Goal: Task Accomplishment & Management: Use online tool/utility

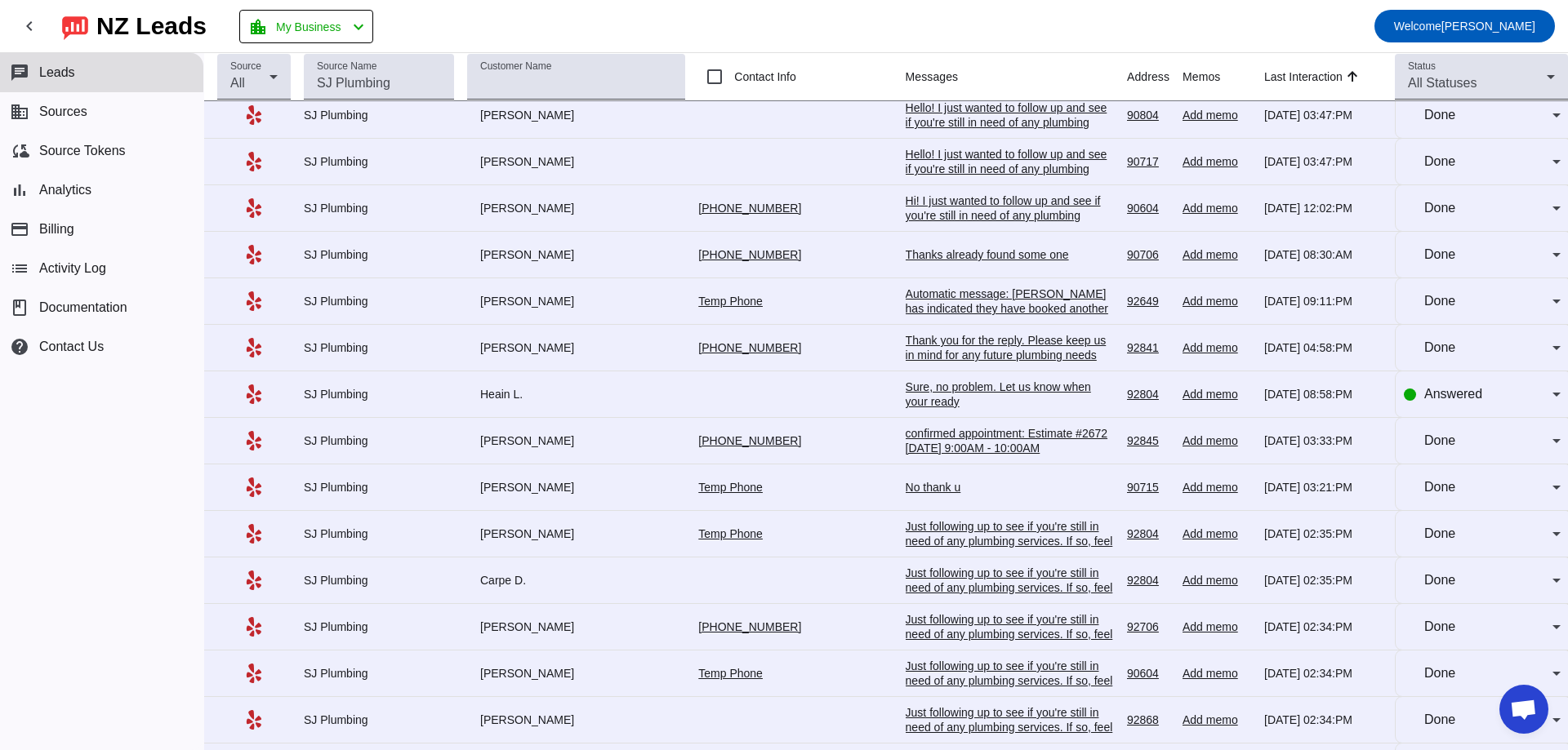
scroll to position [5738, 0]
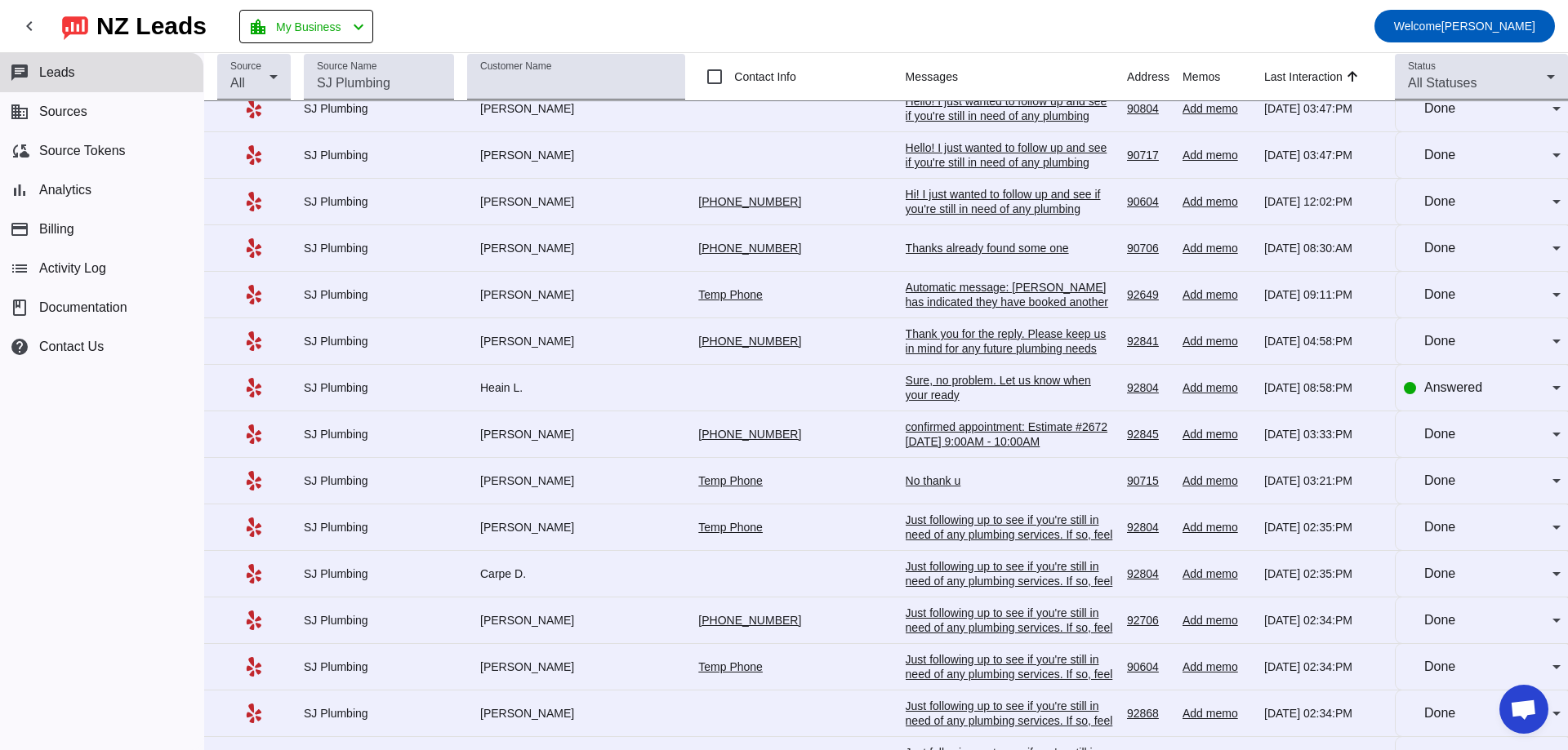
click at [984, 187] on div "Hi! I just wanted to follow up and see if you're still in need of any plumbing …" at bounding box center [1010, 231] width 208 height 88
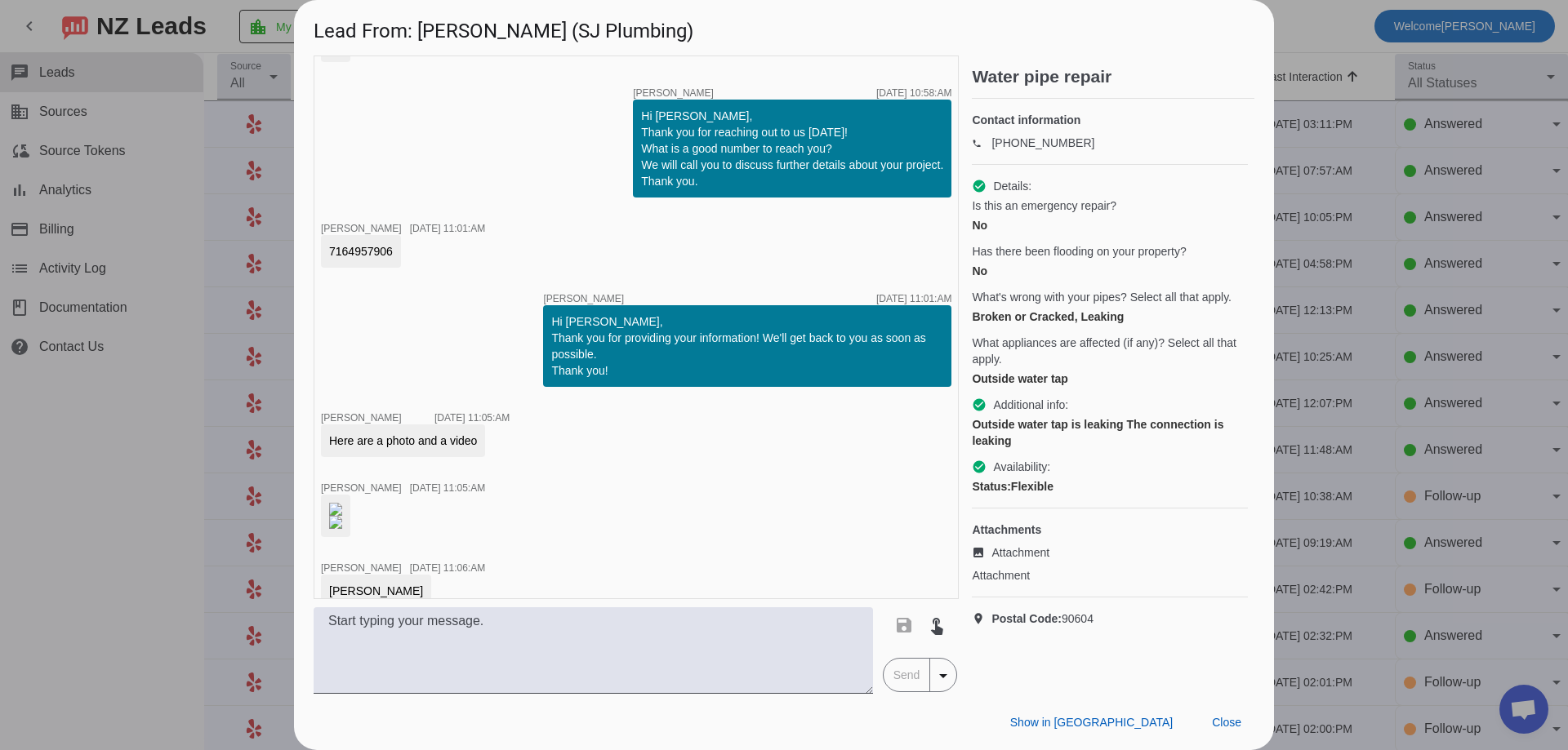
scroll to position [0, 0]
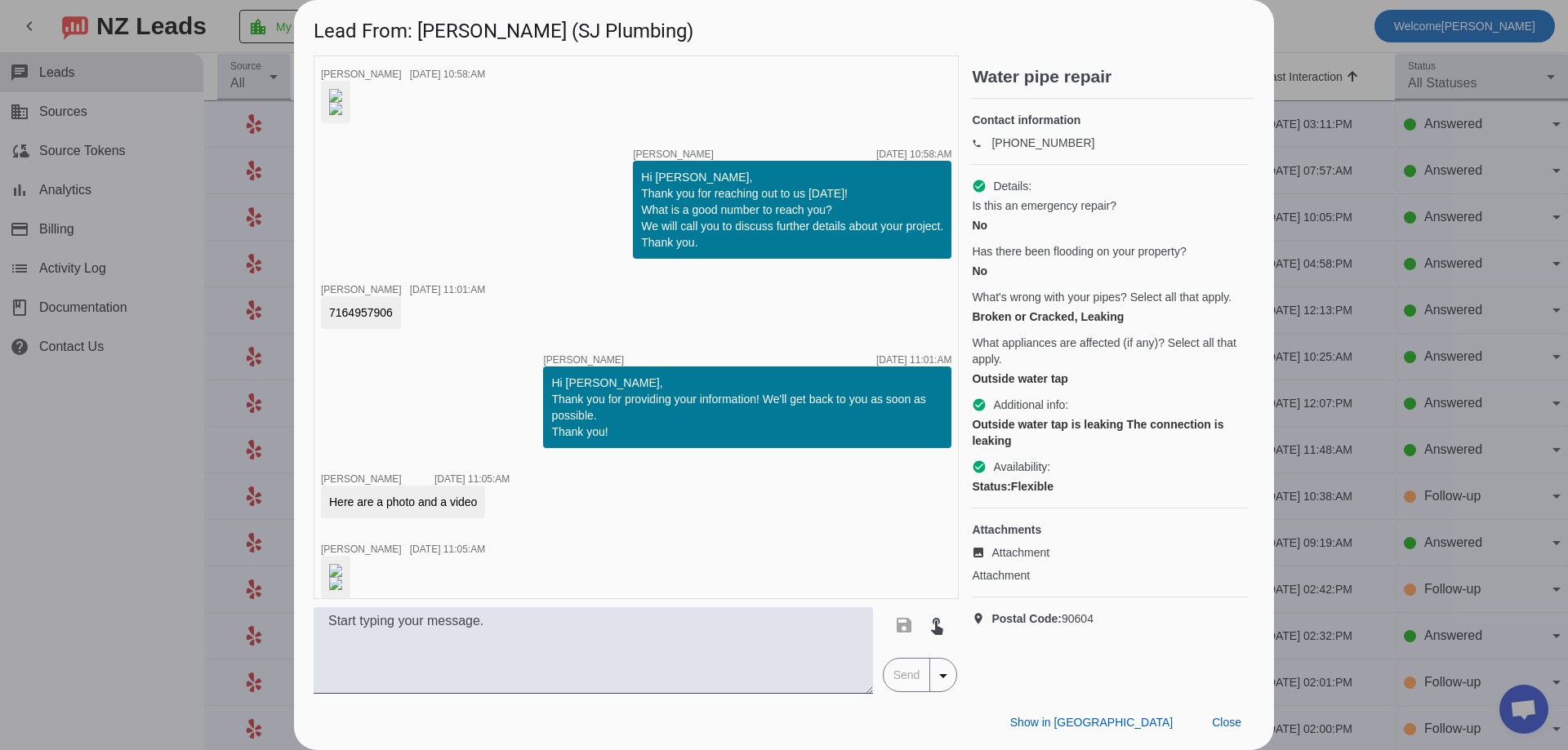
drag, startPoint x: 396, startPoint y: 315, endPoint x: 343, endPoint y: 307, distance: 53.6
click at [342, 308] on div "7164957906" at bounding box center [361, 312] width 80 height 32
click at [906, 28] on h1 "Lead From: Gagan S. (SJ Plumbing)" at bounding box center [784, 27] width 979 height 55
